Goal: Use online tool/utility: Utilize a website feature to perform a specific function

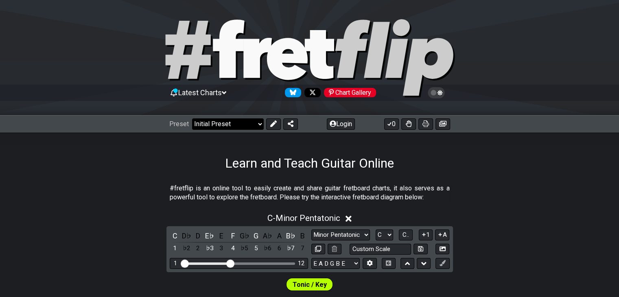
click at [245, 125] on select "Welcome to #fretflip! Initial Preset Custom Preset Minor Pentatonic Major Penta…" at bounding box center [228, 123] width 72 height 11
click at [192, 118] on select "Welcome to #fretflip! Initial Preset Custom Preset Minor Pentatonic Major Penta…" at bounding box center [228, 123] width 72 height 11
select select "/user-defined"
select select "A"
select select "Testing 1, 3 and 4"
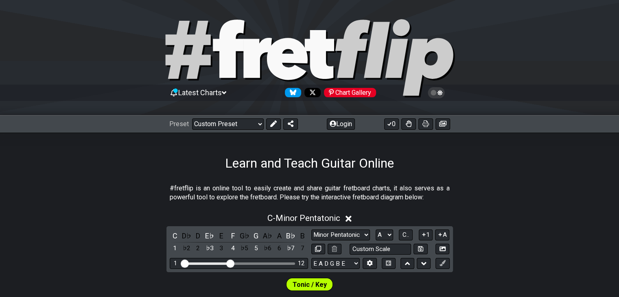
select select "C"
select select "A"
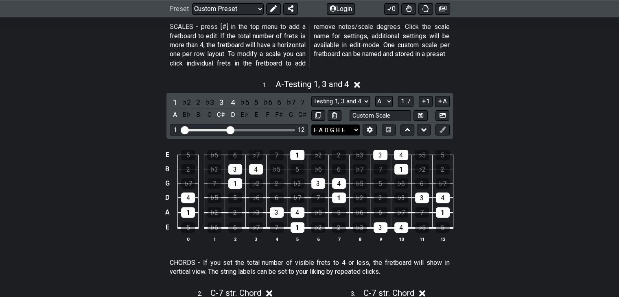
scroll to position [81, 0]
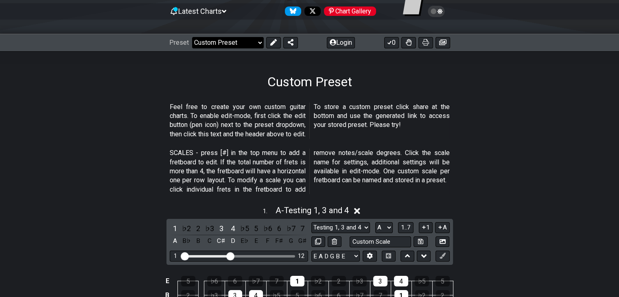
drag, startPoint x: 250, startPoint y: 51, endPoint x: 250, endPoint y: 44, distance: 6.5
click at [250, 48] on div "Preset Welcome to #fretflip! Initial Preset Custom Preset Minor Pentatonic Majo…" at bounding box center [309, 43] width 619 height 18
click at [250, 44] on select "Welcome to #fretflip! Initial Preset Custom Preset Minor Pentatonic Major Penta…" at bounding box center [228, 42] width 72 height 11
click at [192, 37] on select "Welcome to #fretflip! Initial Preset Custom Preset Minor Pentatonic Major Penta…" at bounding box center [228, 42] width 72 height 11
select select "/user-defined"
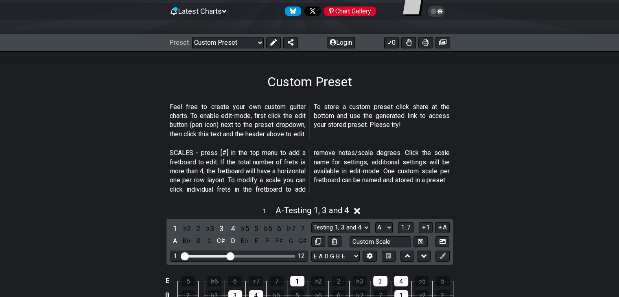
select select "C"
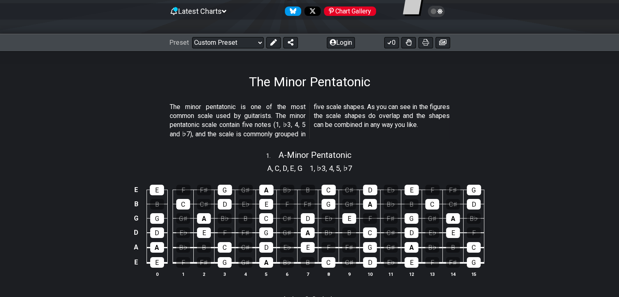
select select "/minor-pentatonic"
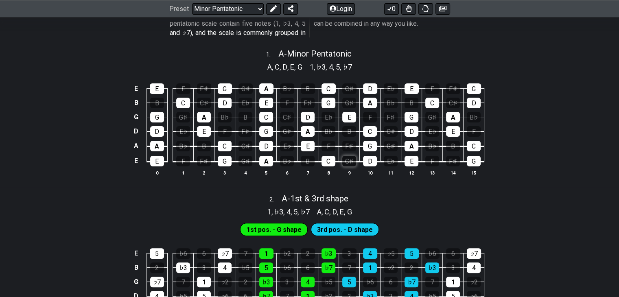
scroll to position [204, 0]
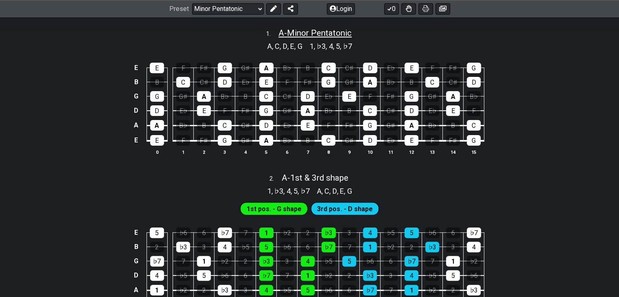
click at [314, 30] on span "A - Minor Pentatonic" at bounding box center [314, 33] width 73 height 10
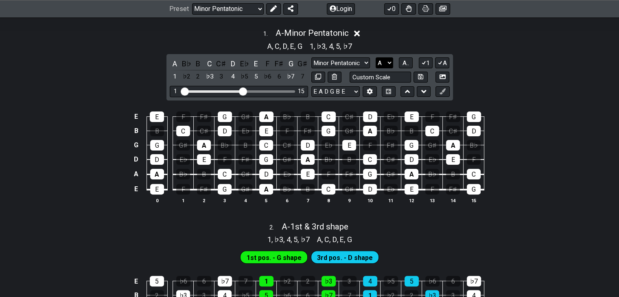
click at [379, 64] on select "A♭ A A♯ B♭ B C C♯ D♭ D D♯ E♭ E F F♯ G♭ G G♯" at bounding box center [385, 62] width 18 height 11
select select "C"
click at [376, 57] on select "A♭ A A♯ B♭ B C C♯ D♭ D D♯ E♭ E F F♯ G♭ G G♯" at bounding box center [385, 62] width 18 height 11
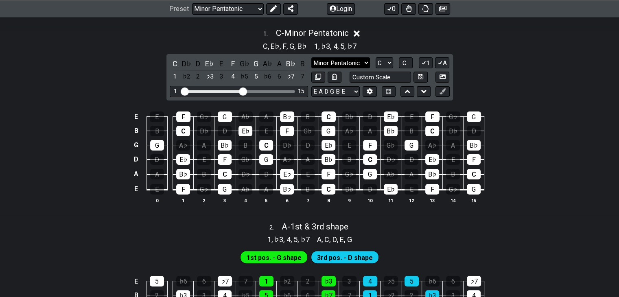
click at [336, 60] on select "Minor Pentatonic Notes Minor Pentatonic Major Pentatonic Minor Blues Major Blue…" at bounding box center [340, 62] width 59 height 11
select select "Minor / Aeolian"
click at [311, 57] on select "Minor Pentatonic Notes Minor Pentatonic Major Pentatonic Minor Blues Major Blue…" at bounding box center [340, 62] width 59 height 11
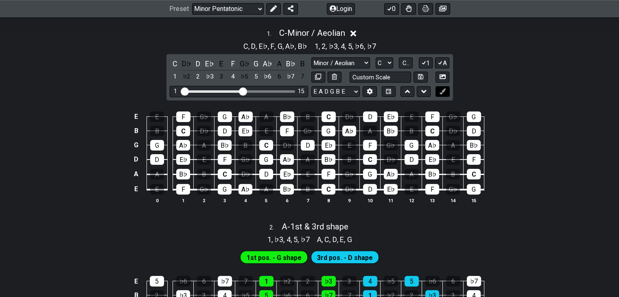
click at [440, 93] on icon at bounding box center [443, 91] width 6 height 6
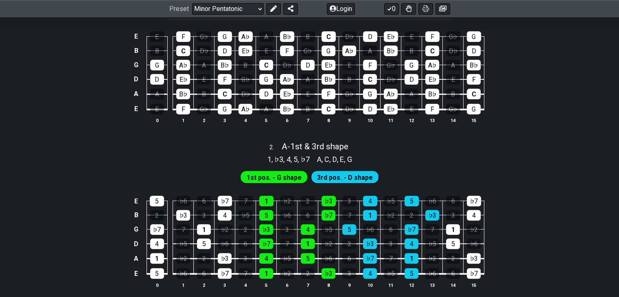
scroll to position [285, 0]
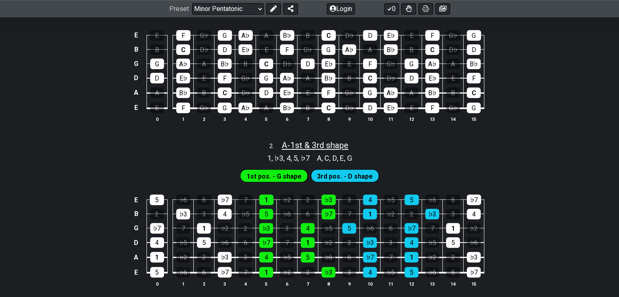
click at [320, 142] on span "A - 1st & 3rd shape" at bounding box center [315, 145] width 67 height 10
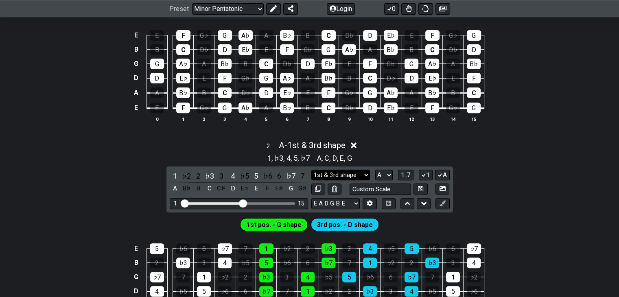
click at [352, 173] on select "1st & 3rd shape 1st & 3rd shape Minor Pentatonic Major Pentatonic Minor Blues M…" at bounding box center [340, 175] width 59 height 11
click at [311, 170] on select "1st & 3rd shape 1st & 3rd shape Minor Pentatonic Major Pentatonic Minor Blues M…" at bounding box center [340, 175] width 59 height 11
click at [386, 175] on select "A♭ A A♯ B♭ B C C♯ D♭ D D♯ E♭ E F F♯ G♭ G G♯" at bounding box center [384, 175] width 18 height 11
select select "C"
click at [375, 170] on select "A♭ A A♯ B♭ B C C♯ D♭ D D♯ E♭ E F F♯ G♭ G G♯" at bounding box center [384, 175] width 18 height 11
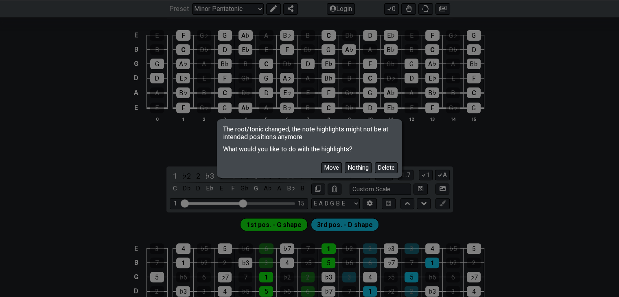
click at [539, 120] on div "The root/tonic changed, the note highlights might not be at intended positions …" at bounding box center [309, 148] width 619 height 297
click at [340, 165] on button "Move" at bounding box center [331, 167] width 21 height 11
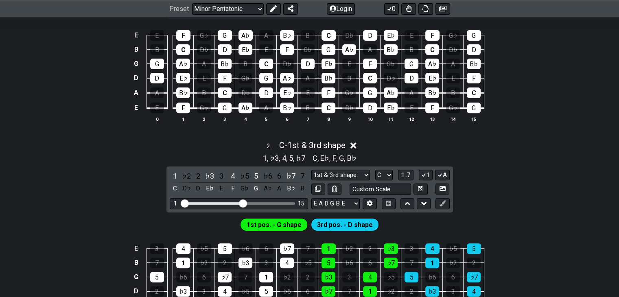
click at [502, 165] on div "2 . C - 1st & 3rd shape 1 , ♭3 , 4 , 5 , ♭7 C , E♭ , F , G , B♭ 1 ♭2 2 ♭3 3 4 ♭…" at bounding box center [309, 242] width 619 height 212
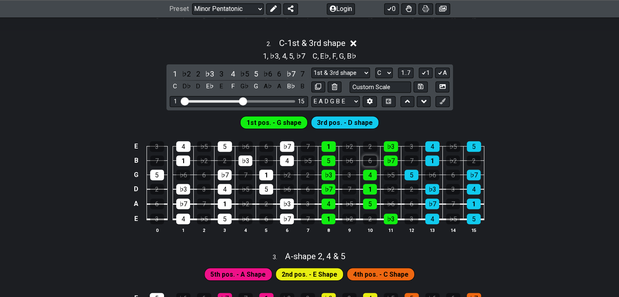
scroll to position [366, 0]
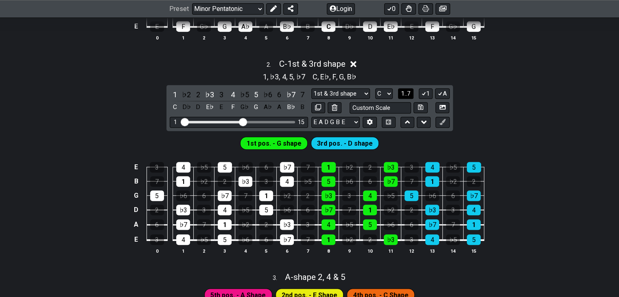
click at [408, 93] on span "1..7" at bounding box center [406, 93] width 10 height 7
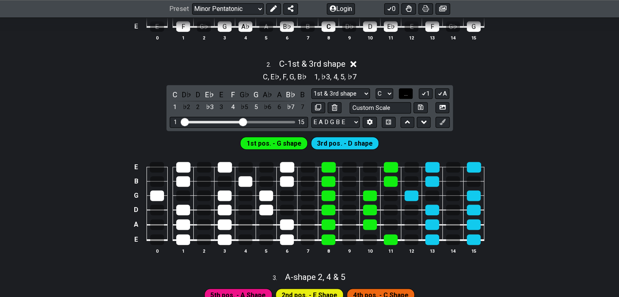
click at [408, 93] on span "..." at bounding box center [406, 93] width 4 height 7
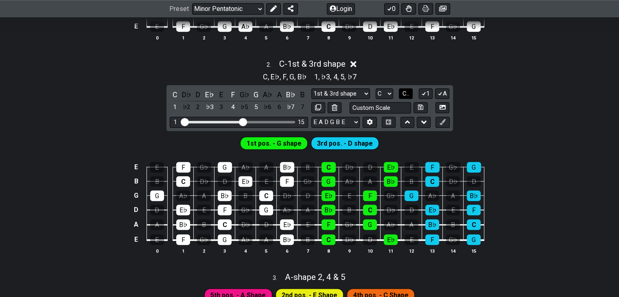
click at [409, 93] on span "C.." at bounding box center [406, 93] width 7 height 7
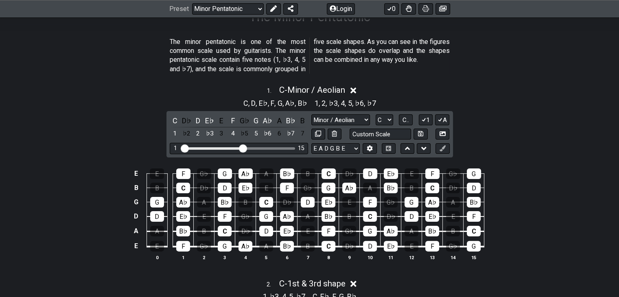
scroll to position [163, 0]
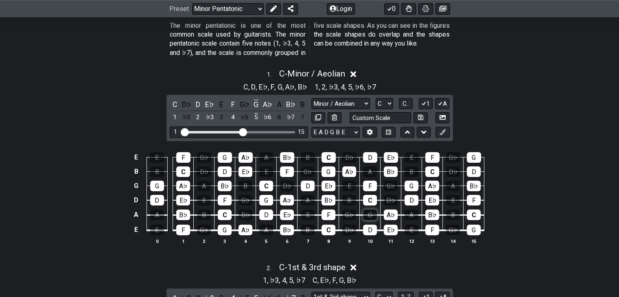
click at [371, 216] on div "G" at bounding box center [370, 215] width 14 height 11
drag, startPoint x: 365, startPoint y: 218, endPoint x: 371, endPoint y: 216, distance: 5.9
click at [366, 218] on div "G" at bounding box center [370, 215] width 14 height 11
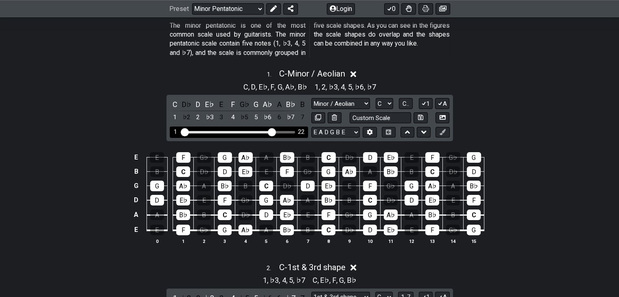
drag, startPoint x: 245, startPoint y: 132, endPoint x: 270, endPoint y: 131, distance: 24.8
click at [270, 132] on input "Visible fret range" at bounding box center [239, 132] width 116 height 0
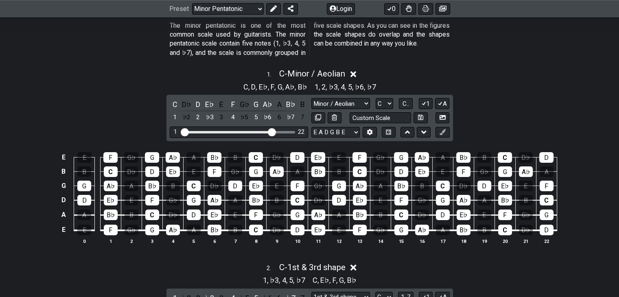
click at [544, 81] on div "C , D , E♭ , F , G , A♭ , B♭ 1 , 2 , ♭3 , 4 , 5 , ♭6 , ♭7" at bounding box center [309, 86] width 619 height 13
click at [447, 136] on button at bounding box center [443, 132] width 14 height 11
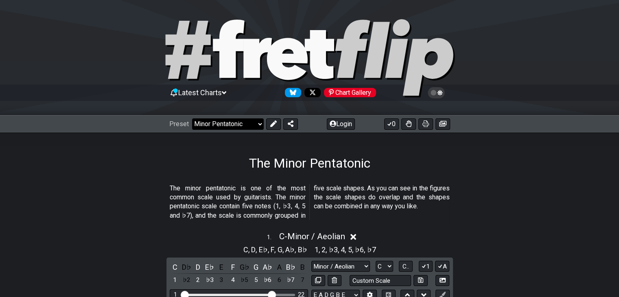
click at [245, 120] on select "Welcome to #fretflip! Initial Preset Custom Preset Minor Pentatonic Major Penta…" at bounding box center [228, 123] width 72 height 11
click at [192, 118] on select "Welcome to #fretflip! Initial Preset Custom Preset Minor Pentatonic Major Penta…" at bounding box center [228, 123] width 72 height 11
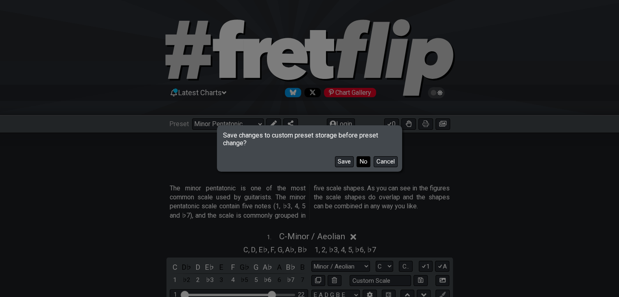
click at [363, 160] on button "No" at bounding box center [364, 161] width 14 height 11
select select "/user-defined"
select select "A"
select select "Testing 1, 3 and 4"
select select "7 str. Chord"
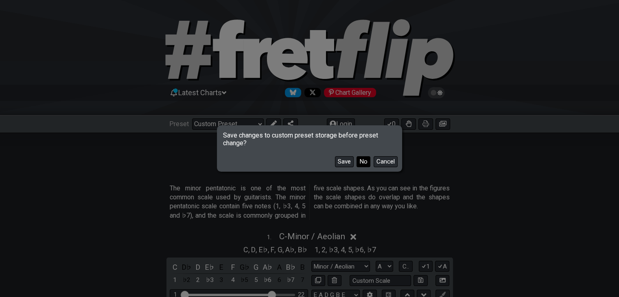
select select "B E A D G B E"
select select "C"
select select "A"
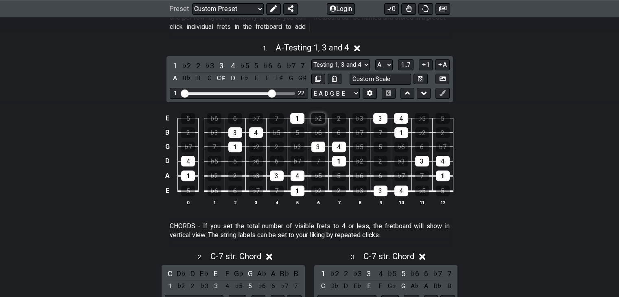
scroll to position [244, 0]
click at [316, 47] on span "A - Testing 1, 3 and 4" at bounding box center [312, 48] width 74 height 10
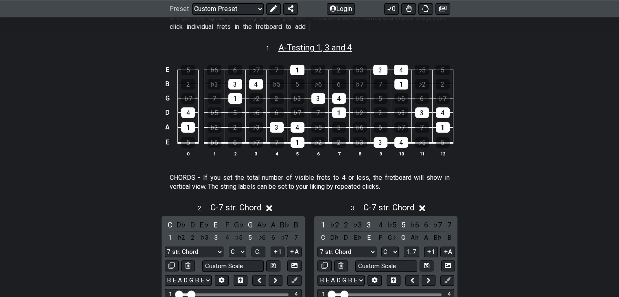
click at [326, 46] on span "A - Testing 1, 3 and 4" at bounding box center [315, 48] width 74 height 10
select select "A"
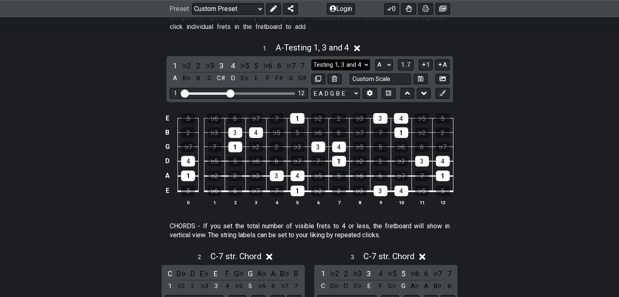
click at [327, 64] on select "Testing 1, 3 and 4 Testing 1, 3 and 4 Minor Pentatonic Major Pentatonic Minor B…" at bounding box center [340, 64] width 59 height 11
select select "Minor / Aeolian"
click at [311, 59] on select "Testing 1, 3 and 4 Testing 1, 3 and 4 Minor Pentatonic Major Pentatonic Minor B…" at bounding box center [340, 64] width 59 height 11
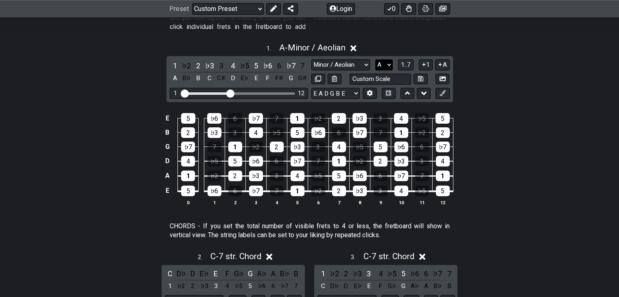
click at [384, 67] on select "A♭ A A♯ B♭ B C C♯ D♭ D D♯ E♭ E F F♯ G♭ G G♯" at bounding box center [384, 64] width 18 height 11
click at [375, 59] on select "A♭ A A♯ B♭ B C C♯ D♭ D D♯ E♭ E F F♯ G♭ G G♯" at bounding box center [384, 64] width 18 height 11
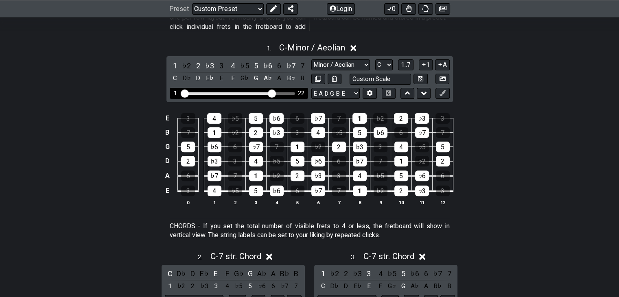
drag, startPoint x: 230, startPoint y: 92, endPoint x: 272, endPoint y: 93, distance: 42.4
click at [272, 93] on input "Visible fret range" at bounding box center [239, 93] width 116 height 0
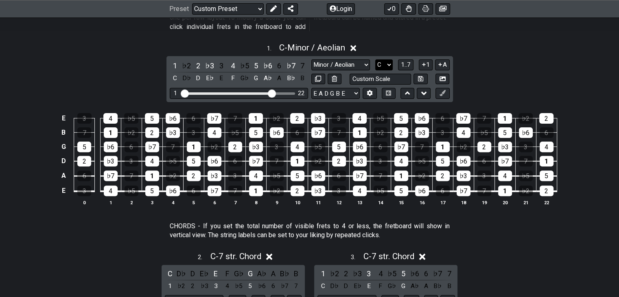
click at [386, 65] on select "A♭ A A♯ B♭ B C C♯ D♭ D D♯ E♭ E F F♯ G♭ G G♯" at bounding box center [384, 64] width 18 height 11
click at [375, 59] on select "A♭ A A♯ B♭ B C C♯ D♭ D D♯ E♭ E F F♯ G♭ G G♯" at bounding box center [384, 64] width 18 height 11
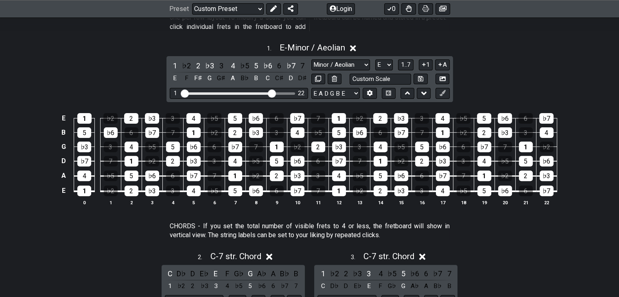
click at [523, 79] on div "1 . E - Minor / Aeolian 1 ♭2 2 ♭3 3 4 ♭5 5 ♭6 6 ♭7 7 E F F♯ G G♯ A B♭ B C C♯ D …" at bounding box center [309, 127] width 619 height 179
click at [383, 66] on select "A♭ A A♯ B♭ B C C♯ D♭ D D♯ E♭ E F F♯ G♭ G G♯" at bounding box center [384, 64] width 18 height 11
select select "C"
click at [375, 59] on select "A♭ A A♯ B♭ B C C♯ D♭ D D♯ E♭ E F F♯ G♭ G G♯" at bounding box center [384, 64] width 18 height 11
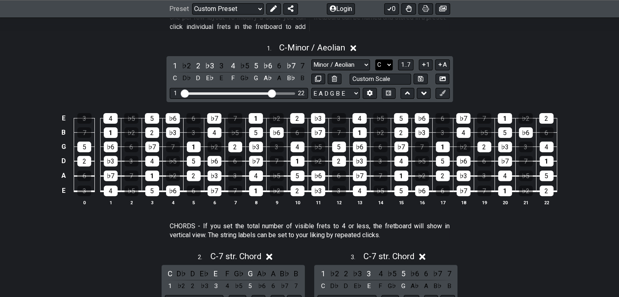
click at [387, 62] on select "A♭ A A♯ B♭ B C C♯ D♭ D D♯ E♭ E F F♯ G♭ G G♯" at bounding box center [384, 64] width 18 height 11
click at [375, 59] on select "A♭ A A♯ B♭ B C C♯ D♭ D D♯ E♭ E F F♯ G♭ G G♯" at bounding box center [384, 64] width 18 height 11
click at [366, 60] on select "Testing 1, 3 and 4 Testing 1, 3 and 4 Minor Pentatonic Major Pentatonic Minor B…" at bounding box center [340, 64] width 59 height 11
click at [311, 59] on select "Testing 1, 3 and 4 Testing 1, 3 and 4 Minor Pentatonic Major Pentatonic Minor B…" at bounding box center [340, 64] width 59 height 11
click at [357, 63] on select "Testing 1, 3 and 4 Testing 1, 3 and 4 Minor Pentatonic Major Pentatonic Minor B…" at bounding box center [340, 64] width 59 height 11
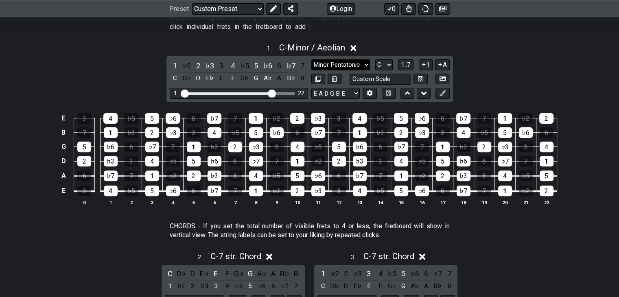
click at [311, 59] on select "Testing 1, 3 and 4 Testing 1, 3 and 4 Minor Pentatonic Major Pentatonic Minor B…" at bounding box center [340, 64] width 59 height 11
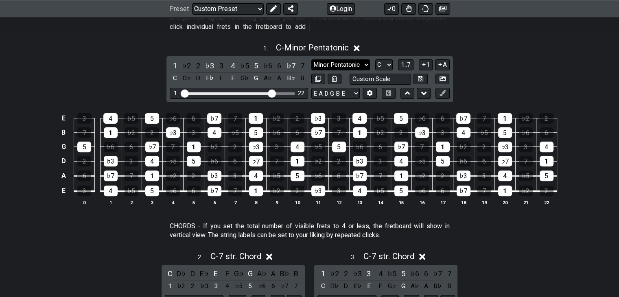
click at [340, 65] on select "Testing 1, 3 and 4 Testing 1, 3 and 4 Minor Pentatonic Major Pentatonic Minor B…" at bounding box center [340, 64] width 59 height 11
click at [311, 59] on select "Testing 1, 3 and 4 Testing 1, 3 and 4 Minor Pentatonic Major Pentatonic Minor B…" at bounding box center [340, 64] width 59 height 11
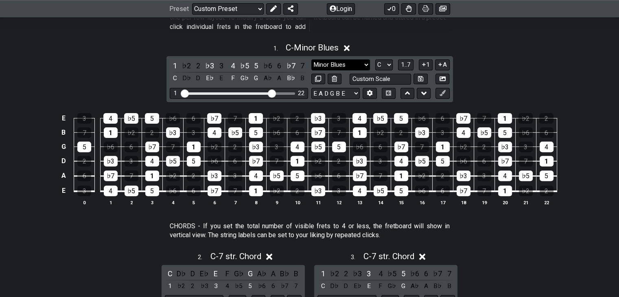
click at [350, 66] on select "Testing 1, 3 and 4 Testing 1, 3 and 4 Minor Pentatonic Major Pentatonic Minor B…" at bounding box center [340, 64] width 59 height 11
select select "Major Blues"
click at [311, 59] on select "Testing 1, 3 and 4 Testing 1, 3 and 4 Minor Pentatonic Major Pentatonic Minor B…" at bounding box center [340, 64] width 59 height 11
